Goal: Obtain resource: Download file/media

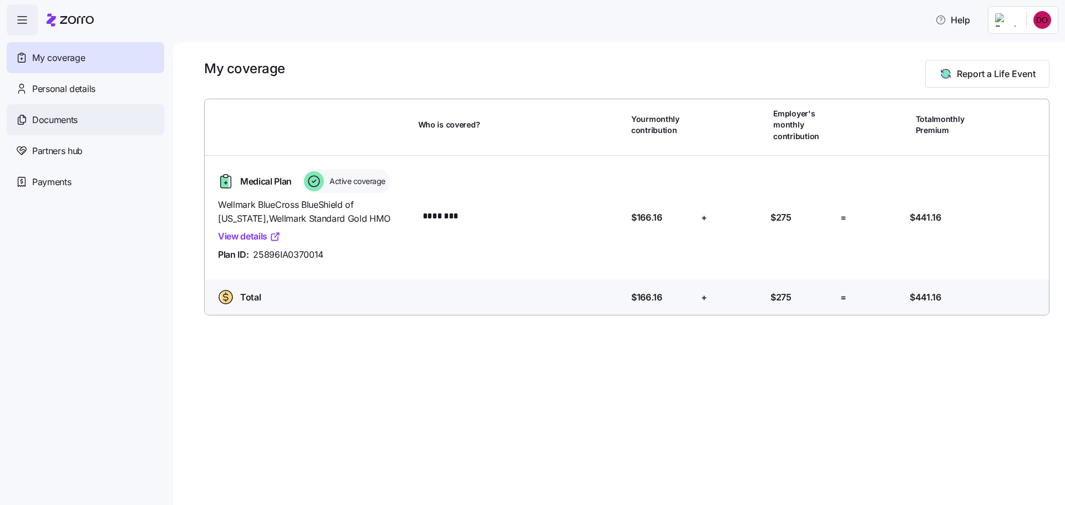
click at [78, 127] on span "Documents" at bounding box center [54, 120] width 45 height 14
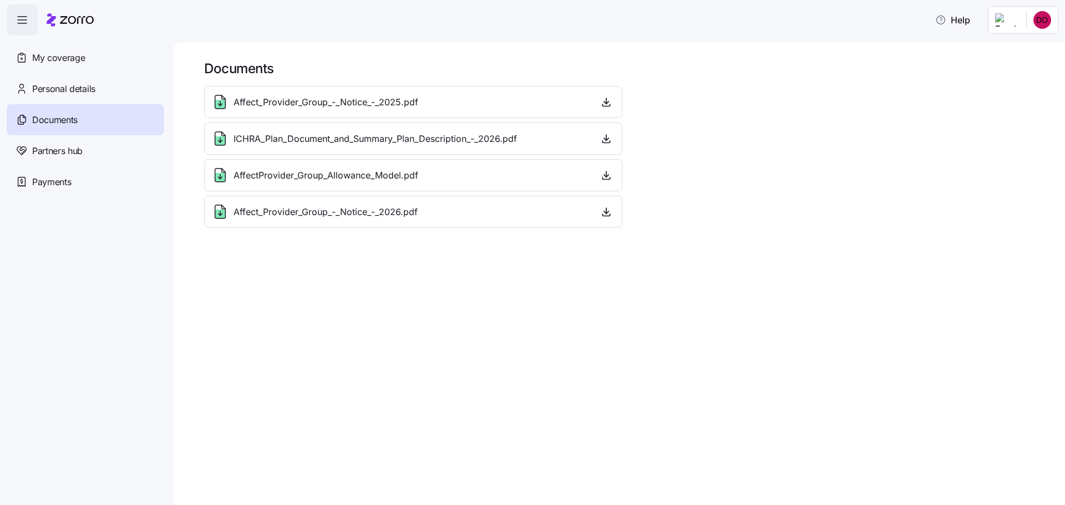
click at [418, 219] on span "Affect_Provider_Group_-_Notice_-_2026.pdf" at bounding box center [326, 212] width 184 height 14
click at [612, 217] on icon "button" at bounding box center [606, 211] width 11 height 11
click at [612, 108] on icon "button" at bounding box center [606, 102] width 11 height 11
click at [85, 64] on span "My coverage" at bounding box center [58, 58] width 53 height 14
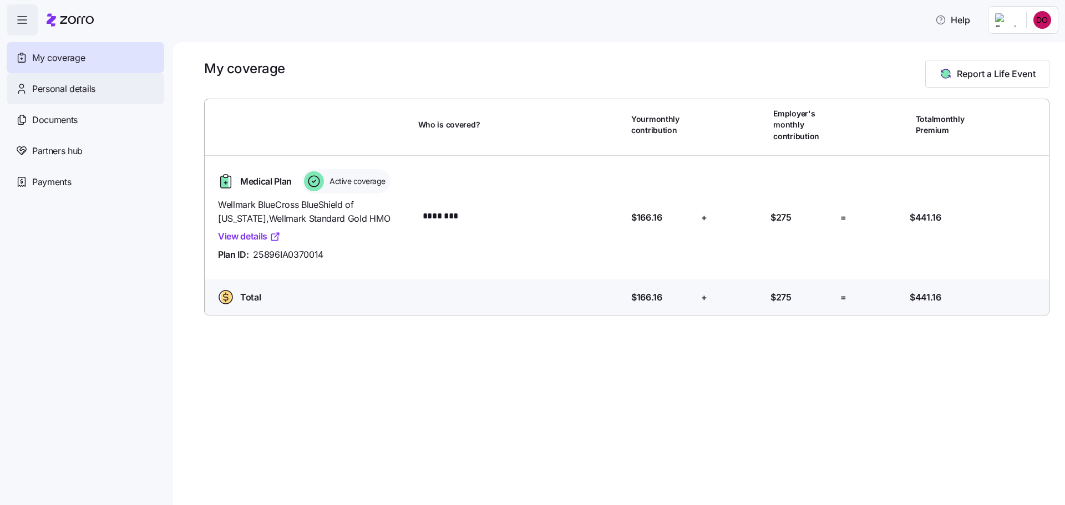
click at [89, 96] on span "Personal details" at bounding box center [63, 89] width 63 height 14
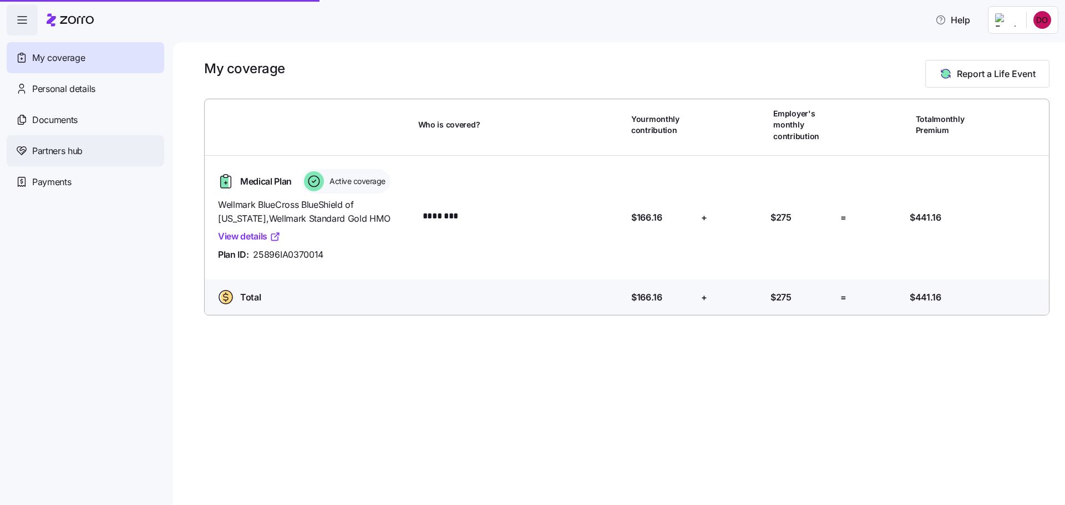
click at [83, 158] on span "Partners hub" at bounding box center [57, 151] width 50 height 14
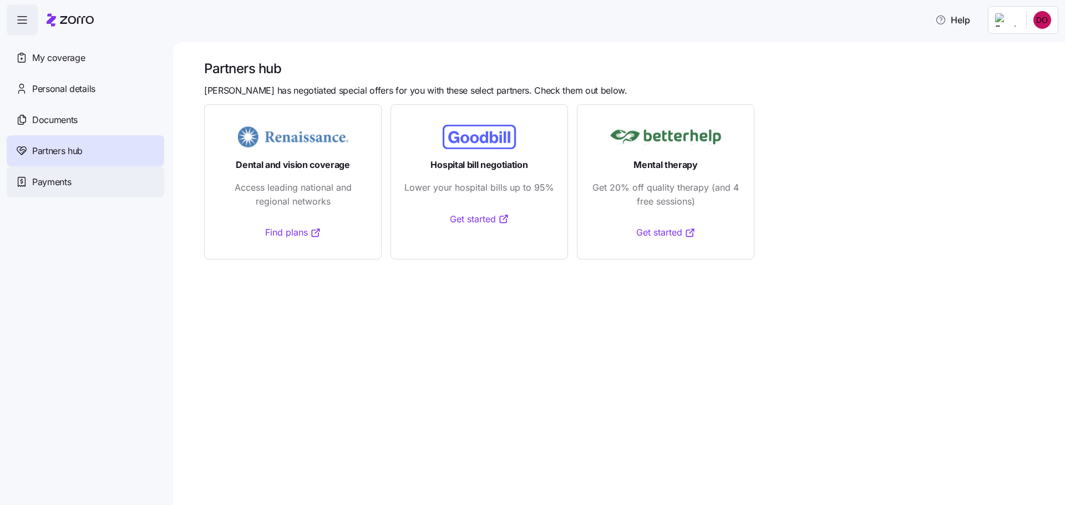
click at [60, 189] on span "Payments" at bounding box center [51, 182] width 39 height 14
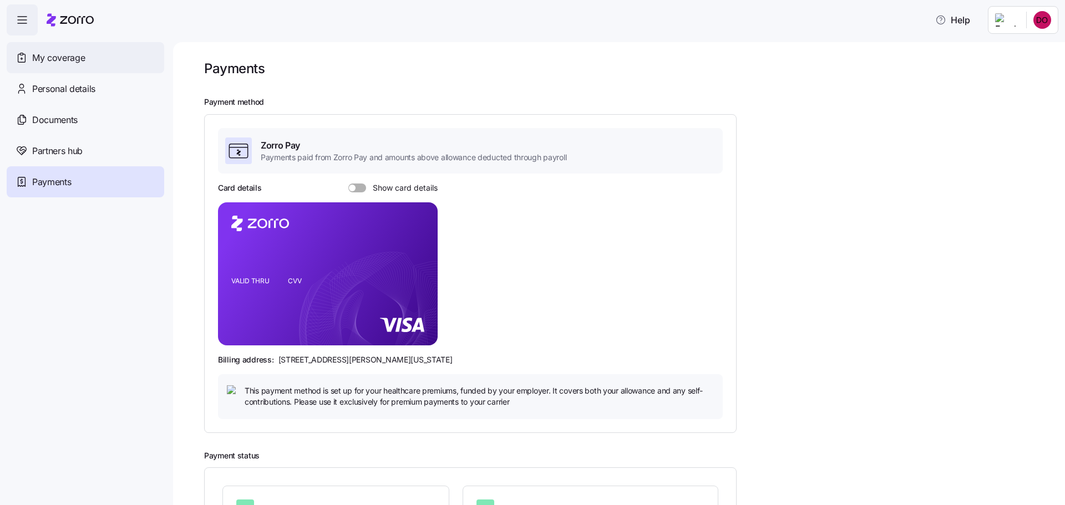
click at [85, 65] on span "My coverage" at bounding box center [58, 58] width 53 height 14
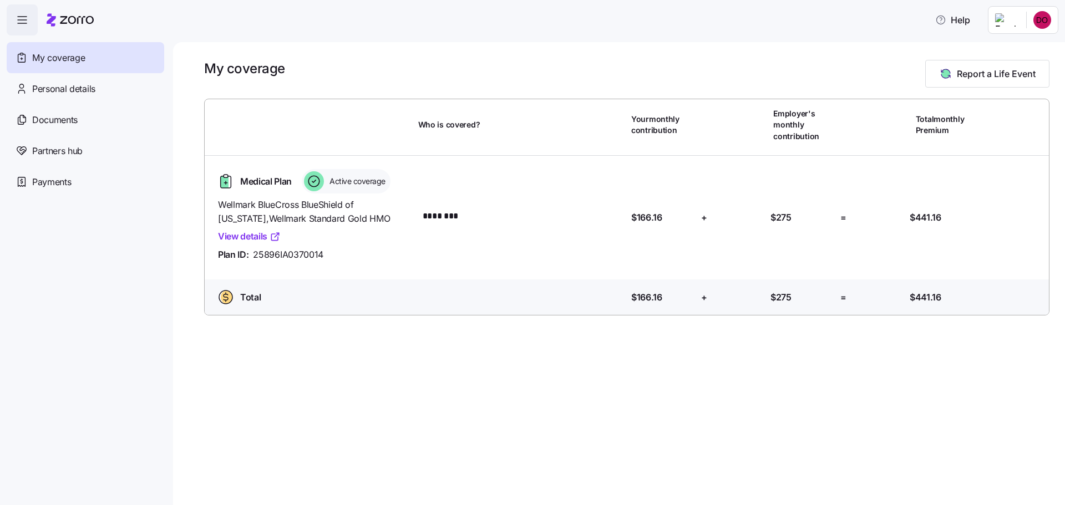
click at [28, 26] on icon "button" at bounding box center [22, 19] width 13 height 13
